Goal: Task Accomplishment & Management: Complete application form

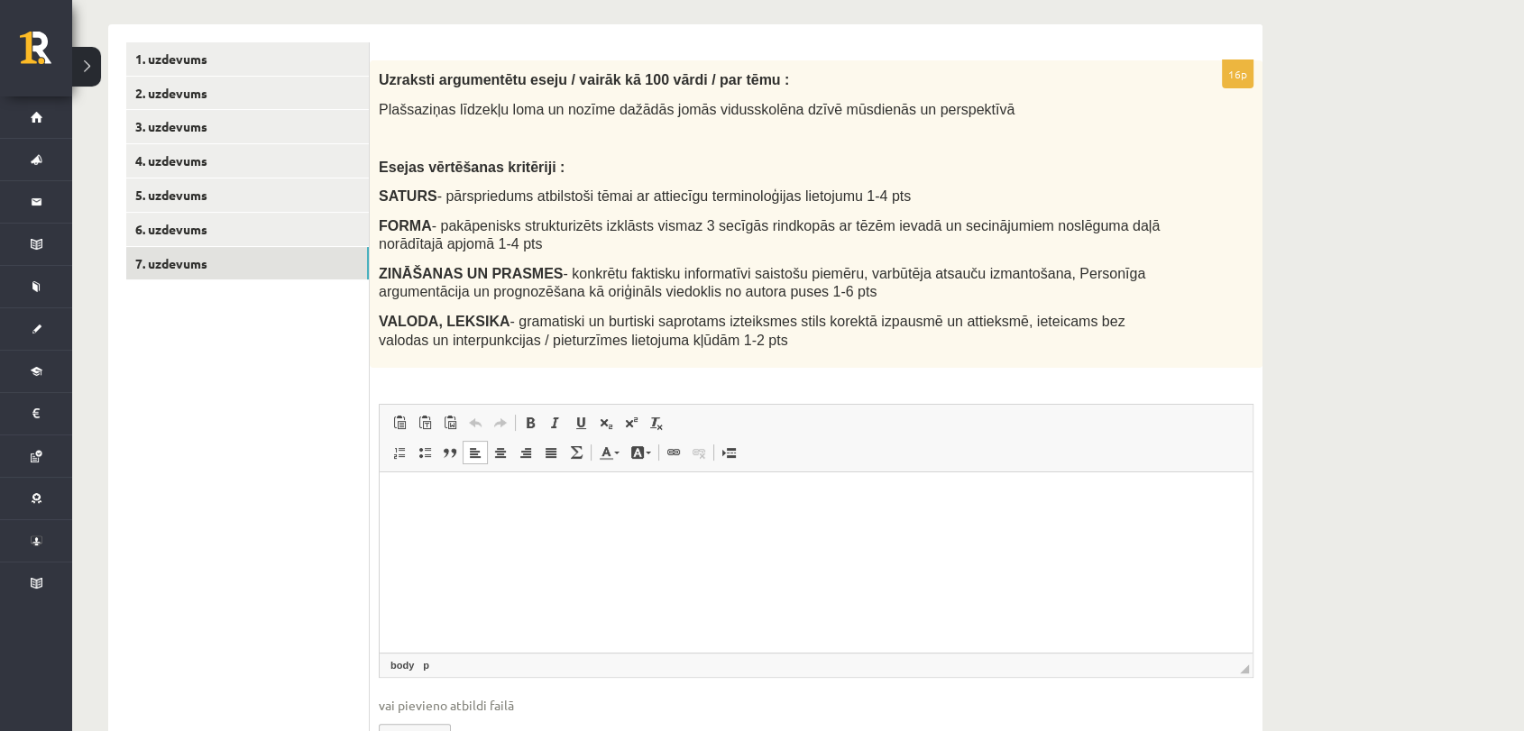
scroll to position [383, 0]
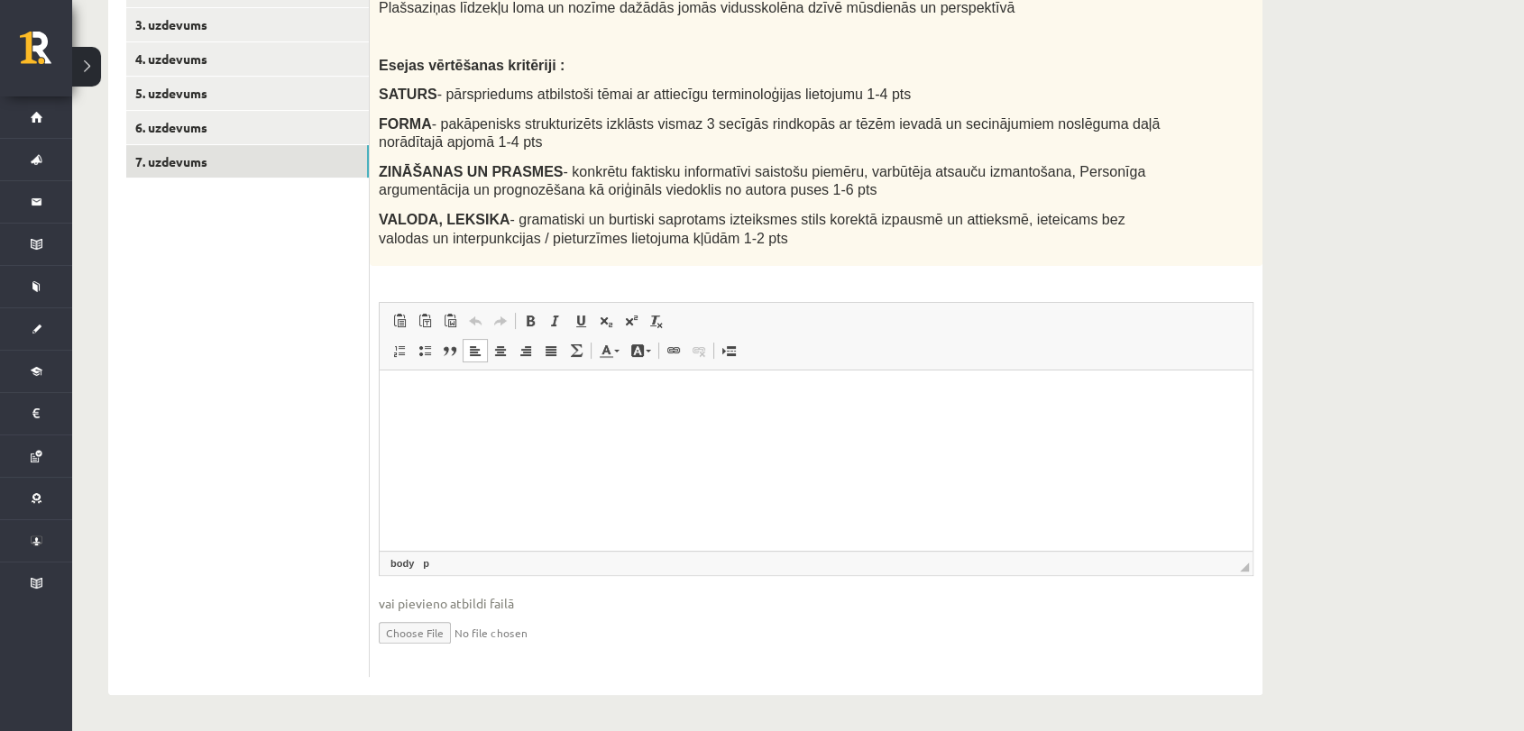
click at [482, 395] on p "Bagātinātā teksta redaktors, wiswyg-editor-user-answer-47433813536320" at bounding box center [816, 398] width 837 height 19
click at [451, 404] on p "Bagātinātā teksta redaktors, wiswyg-editor-user-answer-47433813536320" at bounding box center [816, 398] width 837 height 19
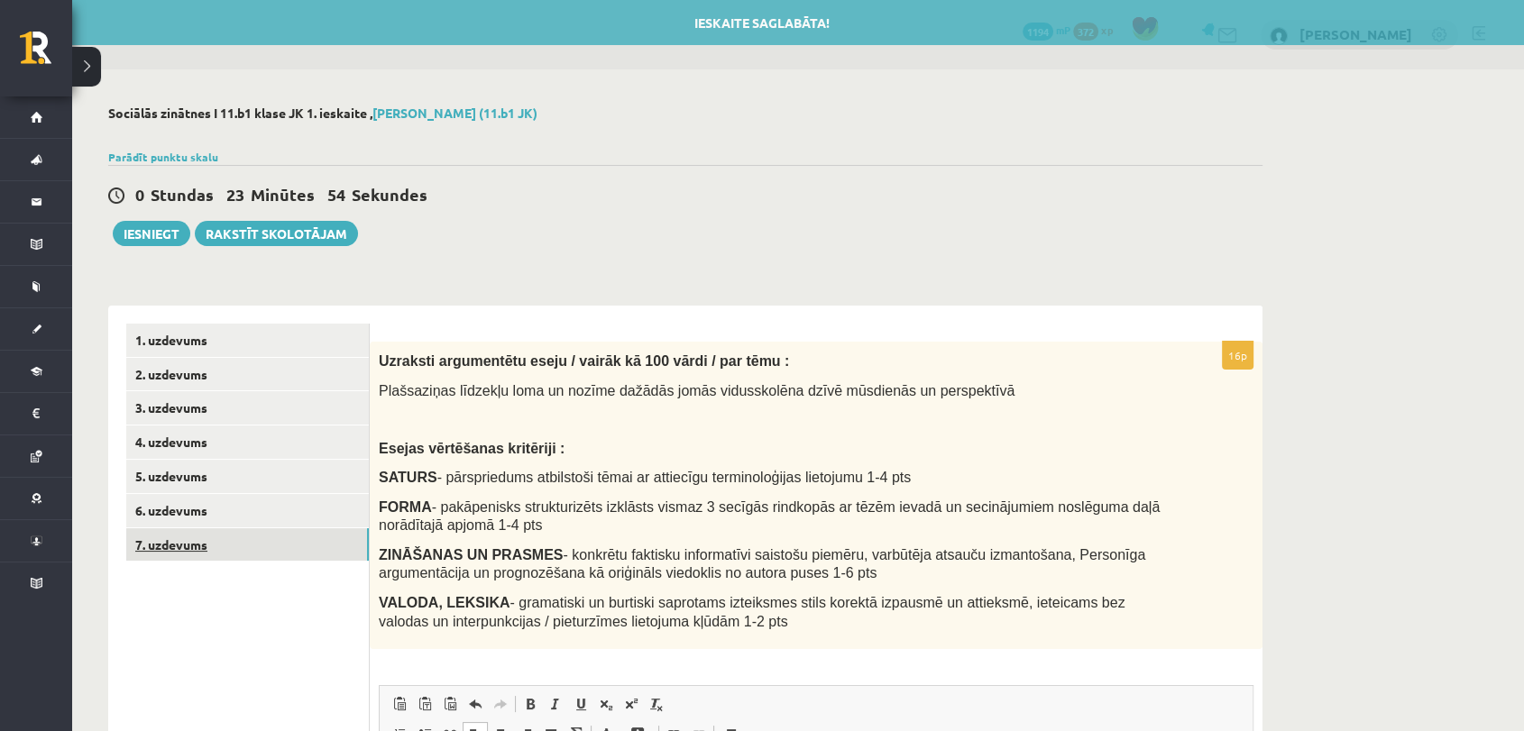
click at [238, 553] on link "7. uzdevums" at bounding box center [247, 544] width 243 height 33
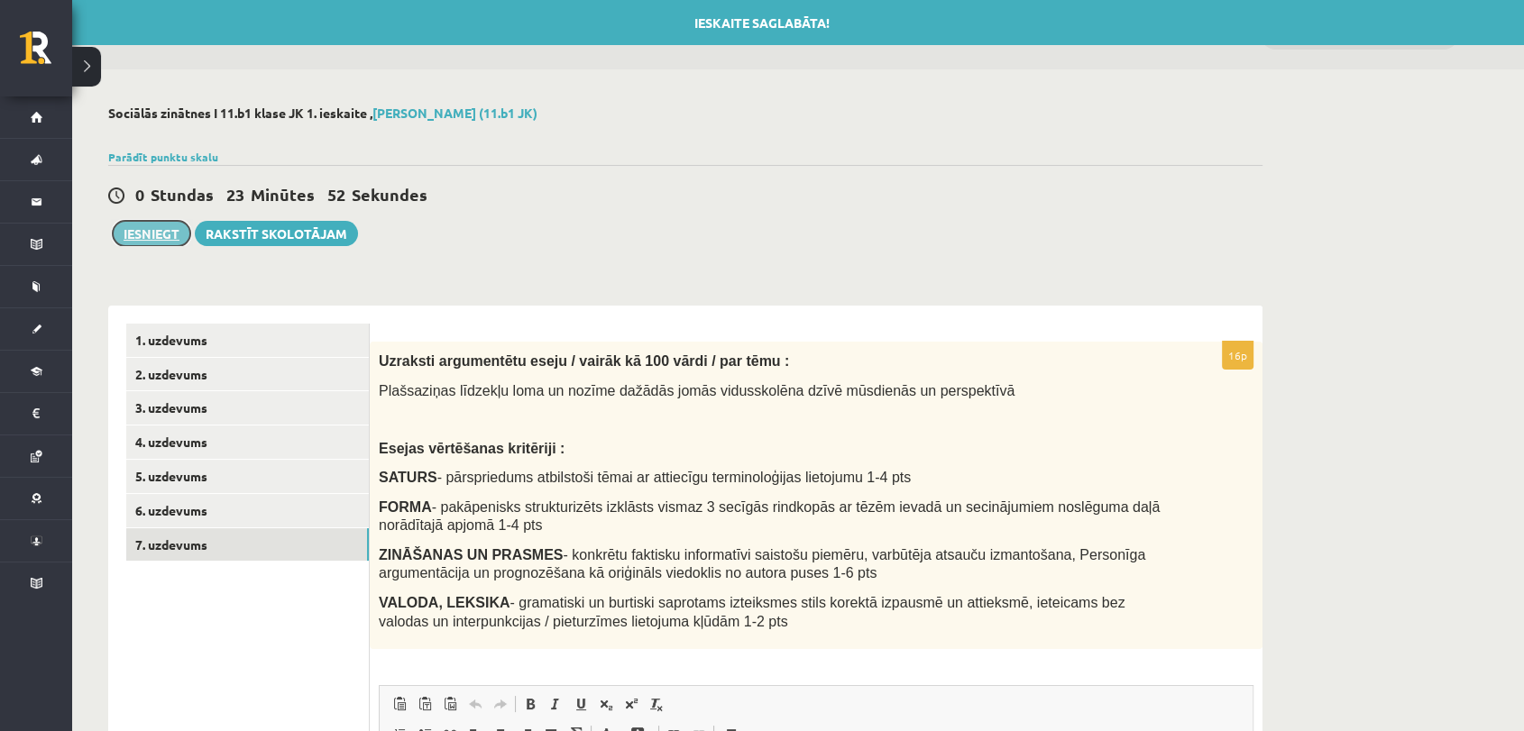
click at [157, 230] on button "Iesniegt" at bounding box center [152, 233] width 78 height 25
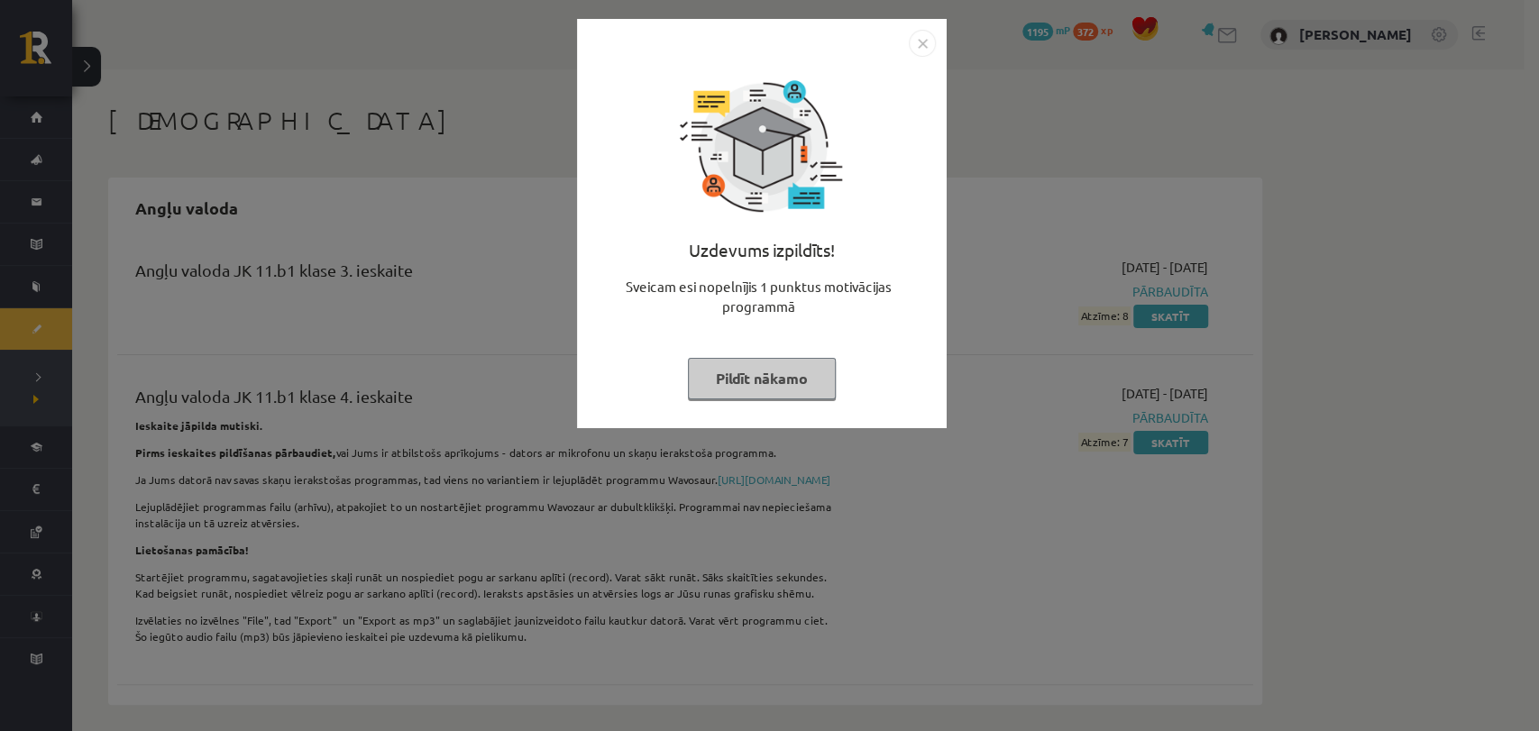
click at [783, 384] on button "Pildīt nākamo" at bounding box center [762, 378] width 148 height 41
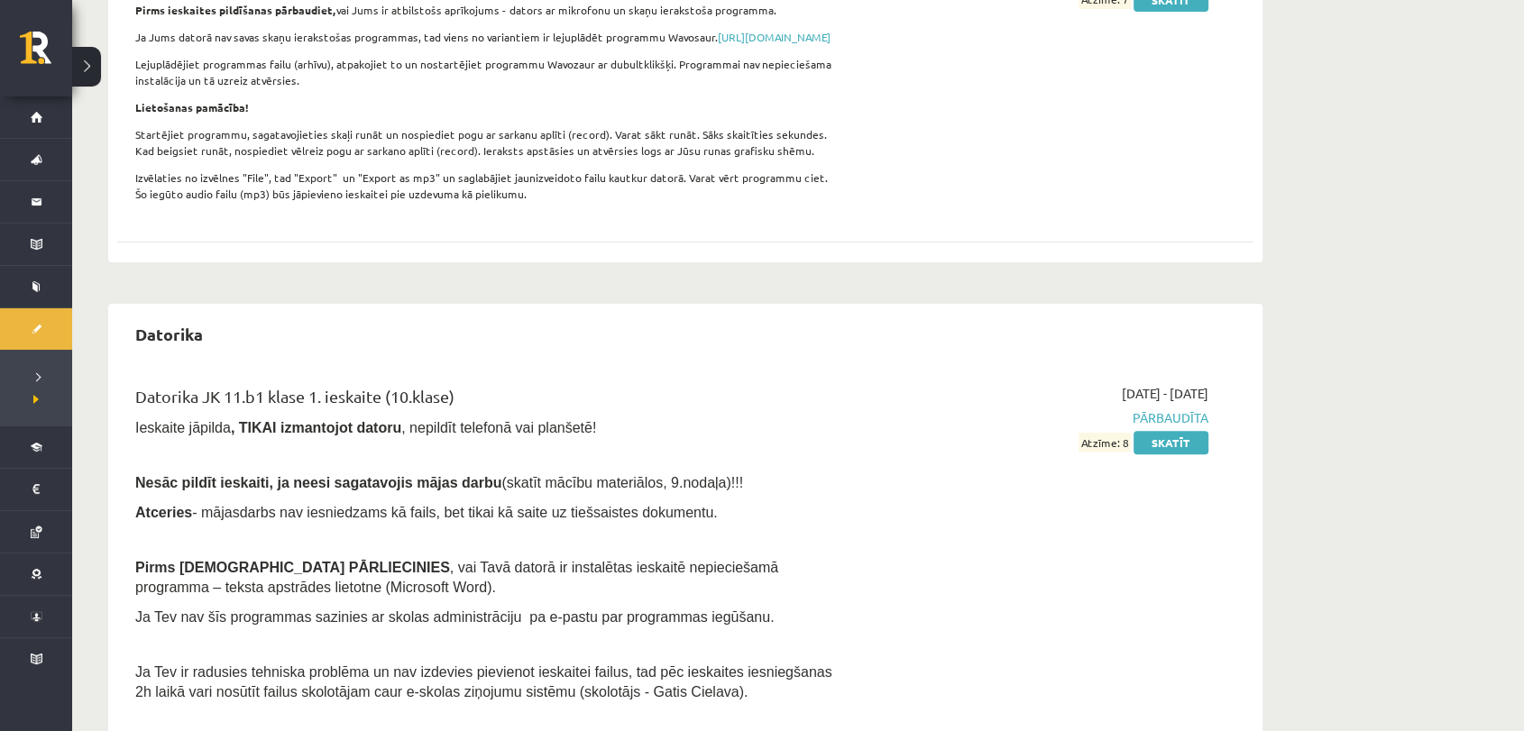
scroll to position [447, 0]
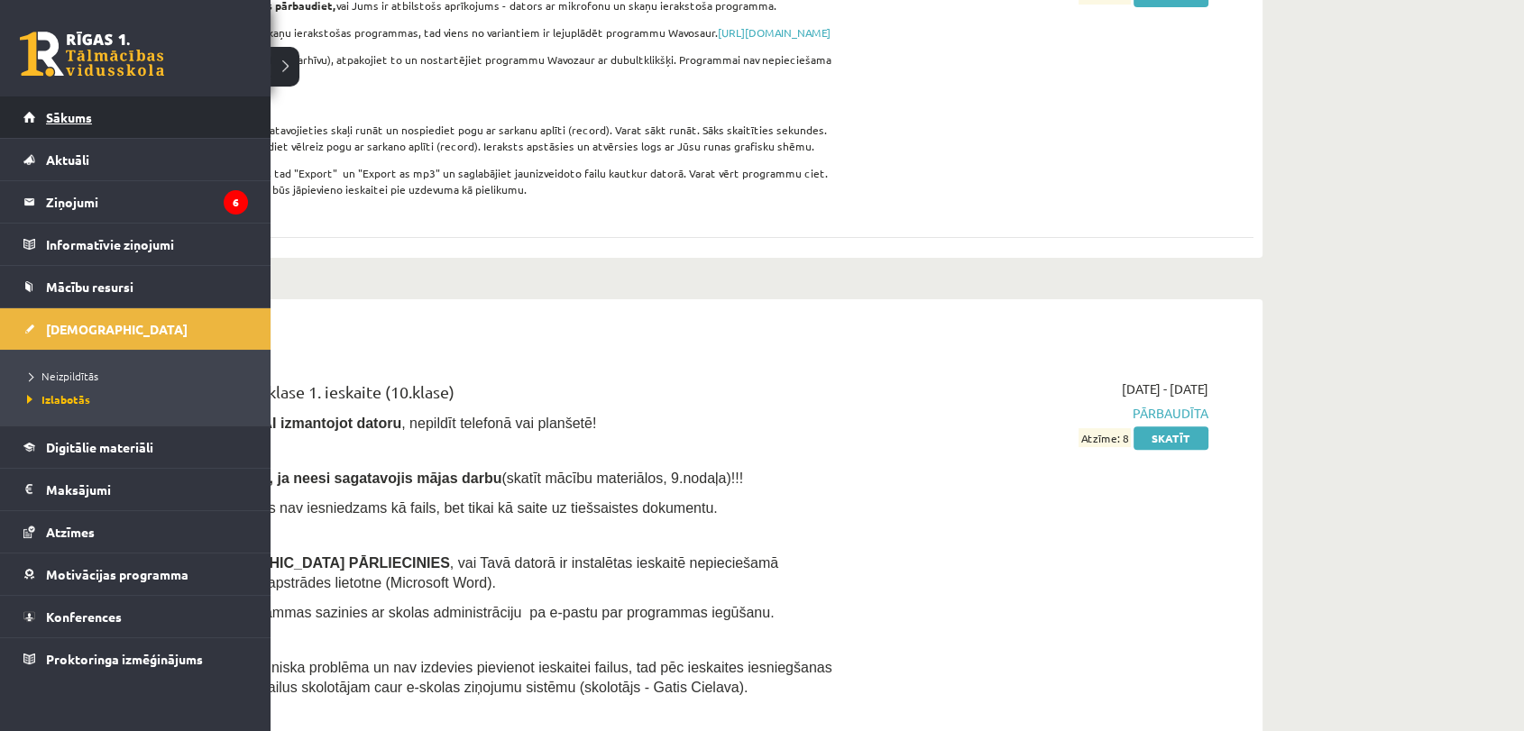
click at [65, 111] on span "Sākums" at bounding box center [69, 117] width 46 height 16
